Goal: Find specific page/section: Find specific page/section

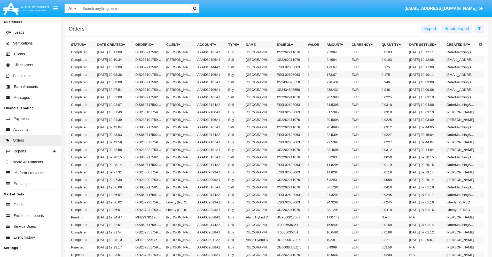
click at [431, 28] on span "Export" at bounding box center [431, 28] width 12 height 4
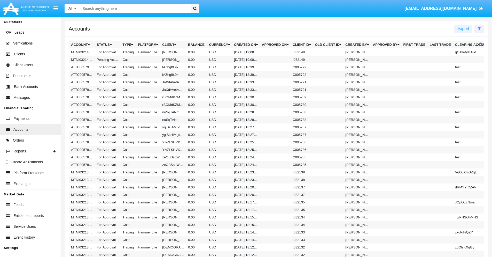
click at [464, 28] on span "Export" at bounding box center [464, 28] width 12 height 4
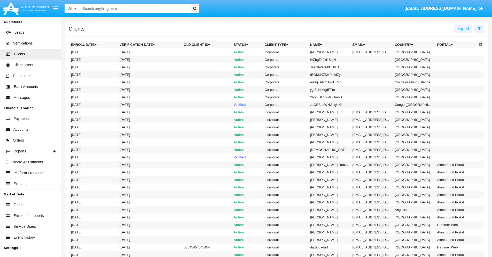
click at [464, 28] on span "Export" at bounding box center [464, 28] width 12 height 4
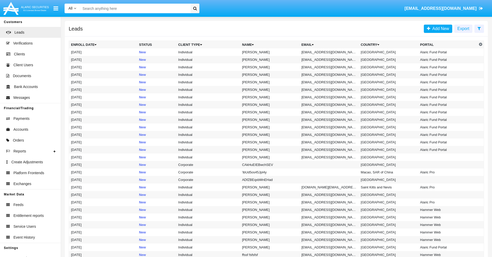
click at [464, 28] on span "Export" at bounding box center [464, 28] width 12 height 4
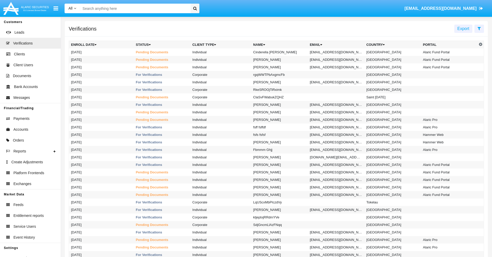
click at [464, 28] on span "Export" at bounding box center [464, 28] width 12 height 4
